Goal: Obtain resource: Obtain resource

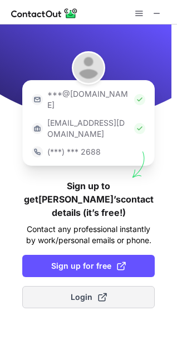
click at [75, 292] on span "Login" at bounding box center [89, 297] width 36 height 11
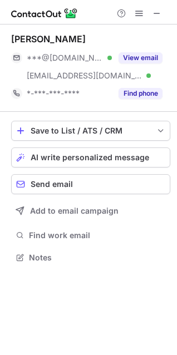
scroll to position [250, 177]
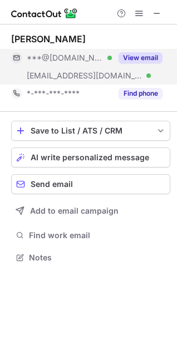
click at [128, 60] on button "View email" at bounding box center [141, 57] width 44 height 11
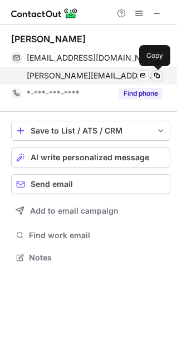
click at [155, 75] on span at bounding box center [157, 75] width 9 height 9
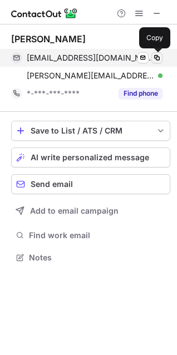
click at [159, 56] on span at bounding box center [157, 57] width 9 height 9
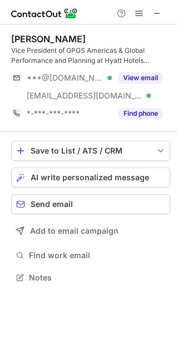
scroll to position [270, 177]
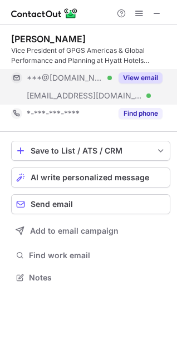
click at [142, 77] on button "View email" at bounding box center [141, 77] width 44 height 11
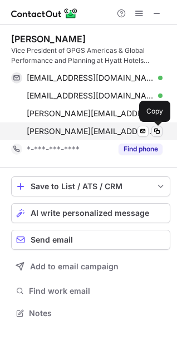
click at [154, 133] on span at bounding box center [157, 131] width 9 height 9
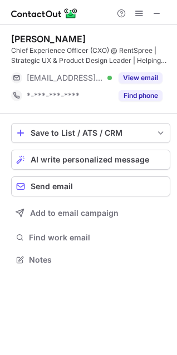
scroll to position [252, 177]
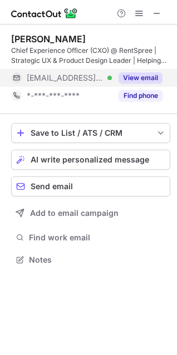
click at [127, 79] on button "View email" at bounding box center [141, 77] width 44 height 11
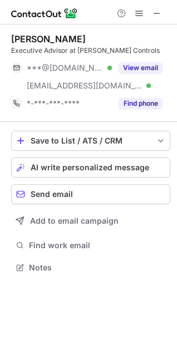
scroll to position [260, 177]
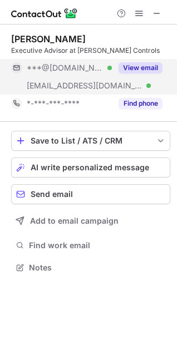
drag, startPoint x: 126, startPoint y: 63, endPoint x: 125, endPoint y: 69, distance: 5.7
click at [126, 64] on button "View email" at bounding box center [141, 67] width 44 height 11
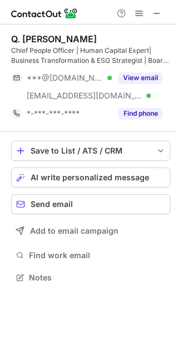
scroll to position [270, 177]
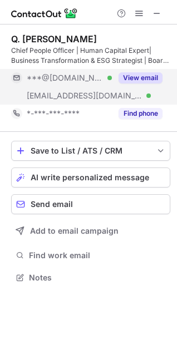
click at [130, 82] on button "View email" at bounding box center [141, 77] width 44 height 11
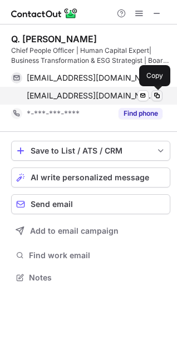
click at [154, 97] on span at bounding box center [157, 95] width 9 height 9
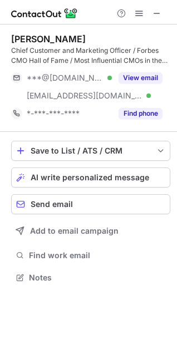
scroll to position [270, 177]
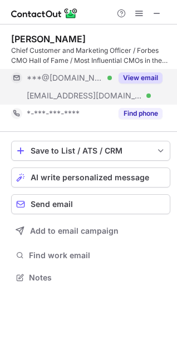
click at [146, 75] on button "View email" at bounding box center [141, 77] width 44 height 11
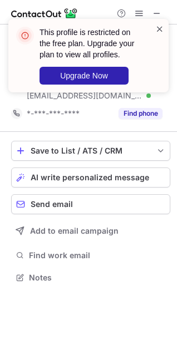
click at [164, 29] on span at bounding box center [159, 28] width 9 height 11
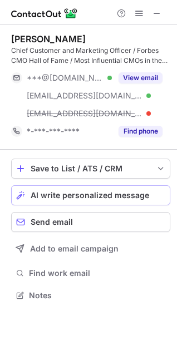
scroll to position [288, 177]
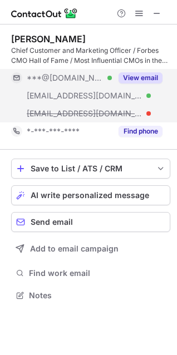
click at [133, 76] on button "View email" at bounding box center [141, 77] width 44 height 11
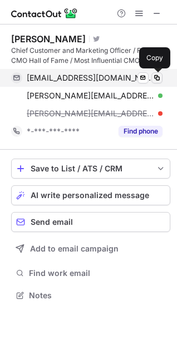
click at [157, 79] on span at bounding box center [157, 78] width 9 height 9
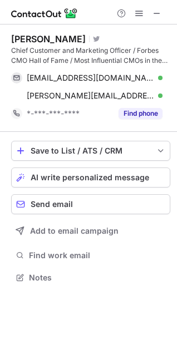
scroll to position [270, 177]
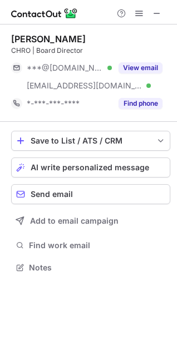
scroll to position [260, 177]
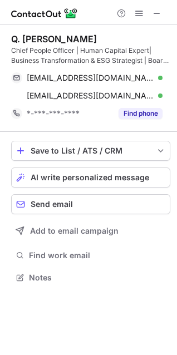
scroll to position [270, 177]
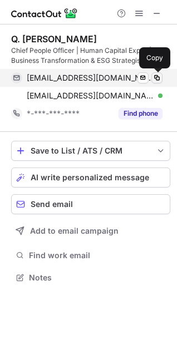
click at [158, 76] on span at bounding box center [157, 78] width 9 height 9
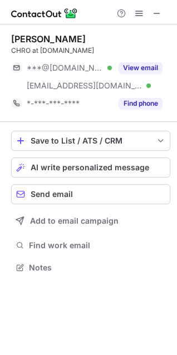
scroll to position [260, 177]
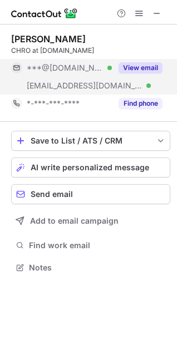
click at [131, 62] on button "View email" at bounding box center [141, 67] width 44 height 11
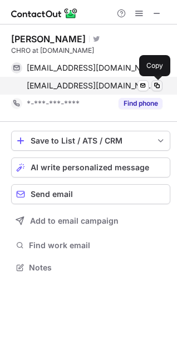
click at [156, 86] on span at bounding box center [157, 85] width 9 height 9
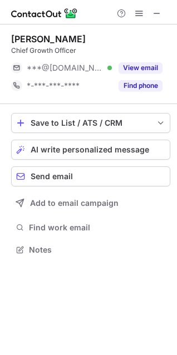
scroll to position [242, 177]
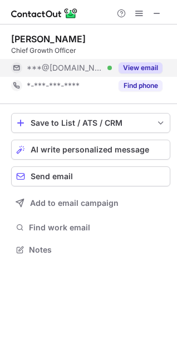
click at [131, 69] on button "View email" at bounding box center [141, 67] width 44 height 11
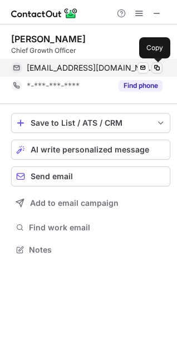
click at [156, 70] on span at bounding box center [157, 67] width 9 height 9
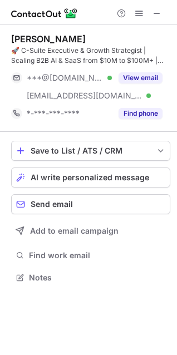
scroll to position [270, 177]
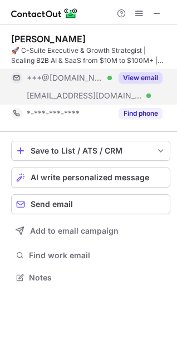
click at [144, 77] on button "View email" at bounding box center [141, 77] width 44 height 11
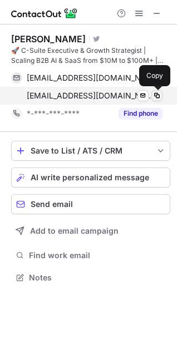
click at [161, 96] on span at bounding box center [157, 95] width 9 height 9
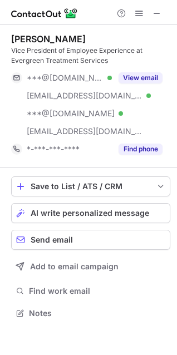
scroll to position [306, 177]
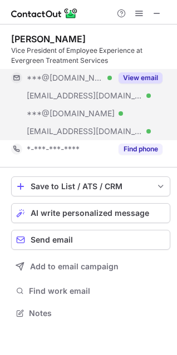
click at [139, 78] on button "View email" at bounding box center [141, 77] width 44 height 11
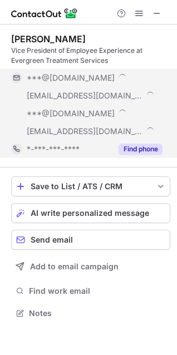
scroll to position [341, 169]
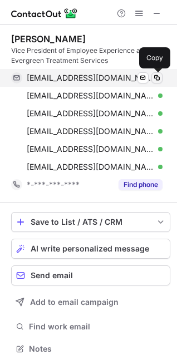
click at [154, 77] on span at bounding box center [157, 78] width 9 height 9
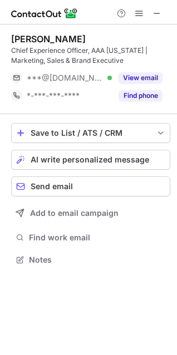
scroll to position [252, 177]
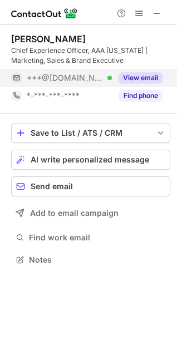
click at [140, 75] on button "View email" at bounding box center [141, 77] width 44 height 11
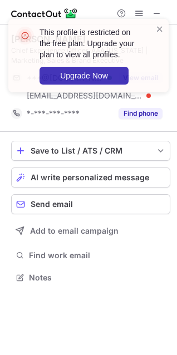
scroll to position [270, 177]
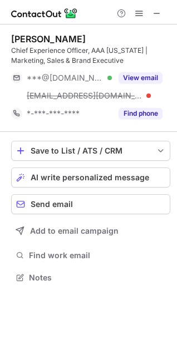
click at [146, 63] on div "Chief Experience Officer, AAA [US_STATE] | Marketing, Sales & Brand Executive" at bounding box center [90, 56] width 159 height 20
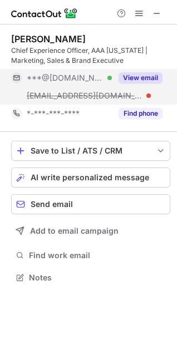
click at [135, 75] on button "View email" at bounding box center [141, 77] width 44 height 11
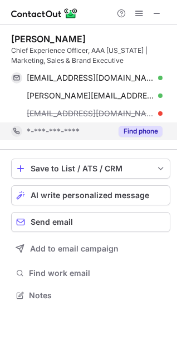
scroll to position [288, 177]
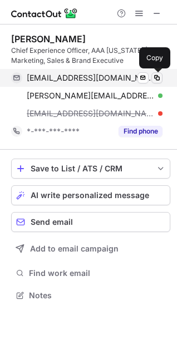
click at [158, 79] on span at bounding box center [157, 78] width 9 height 9
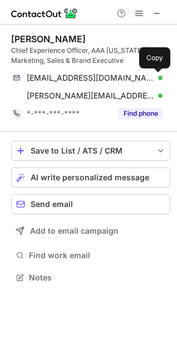
scroll to position [270, 177]
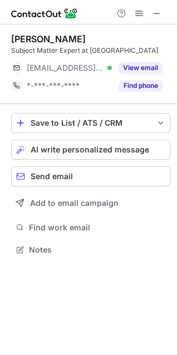
scroll to position [242, 177]
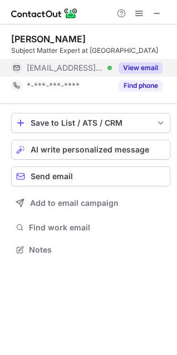
click at [131, 67] on button "View email" at bounding box center [141, 67] width 44 height 11
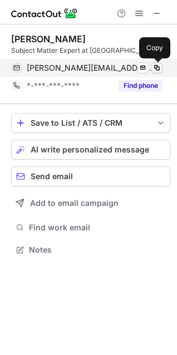
click at [158, 67] on span at bounding box center [157, 67] width 9 height 9
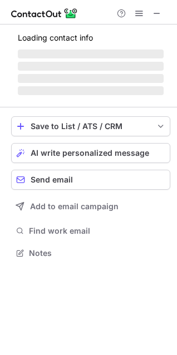
scroll to position [260, 177]
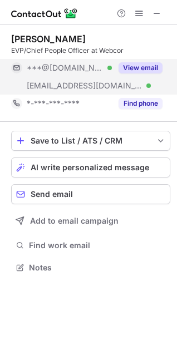
click at [141, 68] on button "View email" at bounding box center [141, 67] width 44 height 11
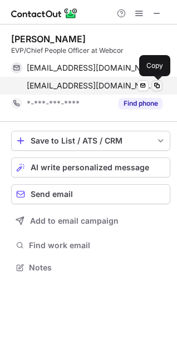
click at [158, 84] on span at bounding box center [157, 85] width 9 height 9
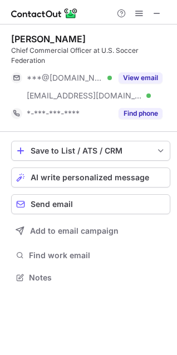
scroll to position [270, 177]
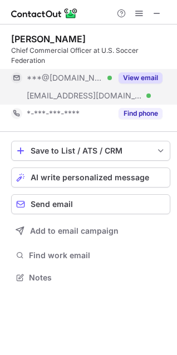
click at [136, 80] on button "View email" at bounding box center [141, 77] width 44 height 11
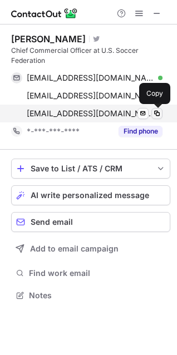
click at [156, 115] on span at bounding box center [157, 113] width 9 height 9
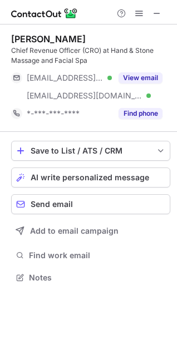
scroll to position [270, 177]
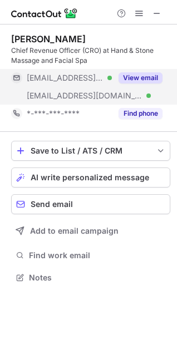
click at [133, 80] on button "View email" at bounding box center [141, 77] width 44 height 11
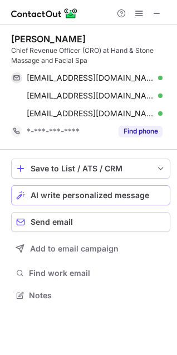
scroll to position [288, 177]
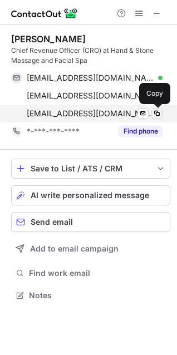
click at [158, 112] on span at bounding box center [157, 113] width 9 height 9
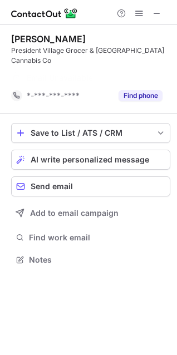
scroll to position [234, 177]
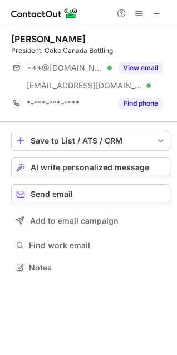
scroll to position [260, 177]
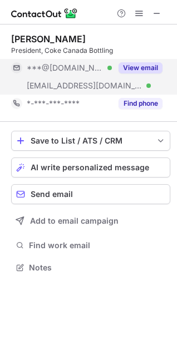
click at [136, 67] on button "View email" at bounding box center [141, 67] width 44 height 11
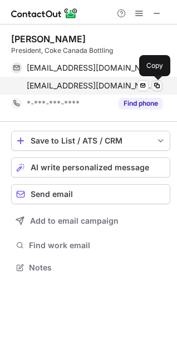
click at [158, 85] on span at bounding box center [157, 85] width 9 height 9
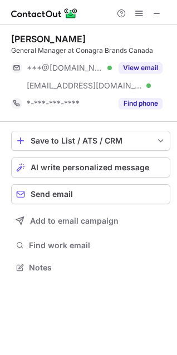
scroll to position [260, 177]
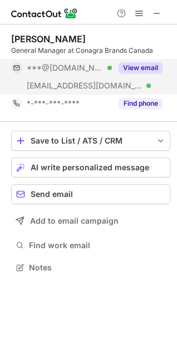
click at [126, 70] on button "View email" at bounding box center [141, 67] width 44 height 11
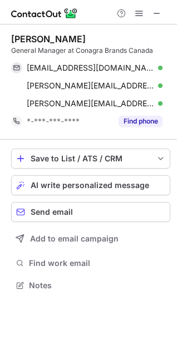
scroll to position [278, 177]
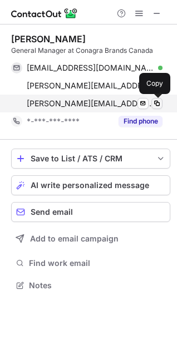
click at [158, 104] on span at bounding box center [157, 103] width 9 height 9
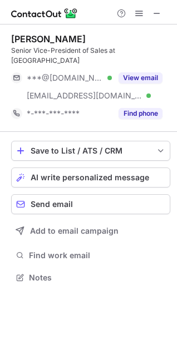
scroll to position [260, 177]
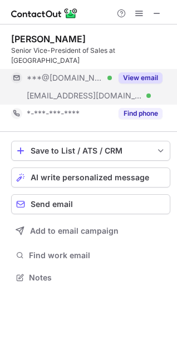
click at [131, 72] on button "View email" at bounding box center [141, 77] width 44 height 11
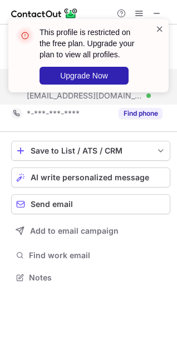
click at [156, 27] on span at bounding box center [159, 28] width 9 height 11
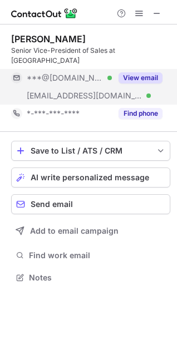
click at [134, 72] on button "View email" at bounding box center [141, 77] width 44 height 11
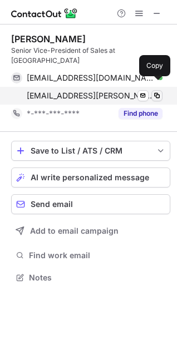
click at [158, 91] on span at bounding box center [157, 95] width 9 height 9
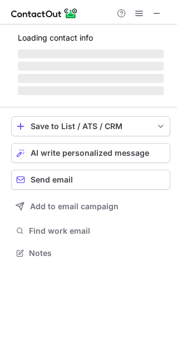
scroll to position [270, 177]
